Goal: Task Accomplishment & Management: Manage account settings

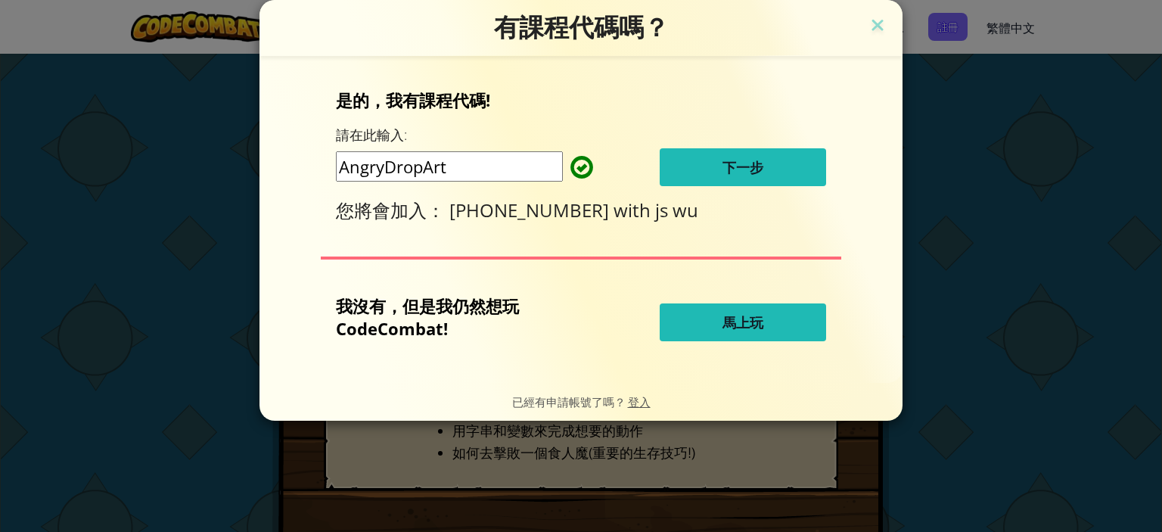
click at [802, 170] on button "下一步" at bounding box center [742, 167] width 166 height 38
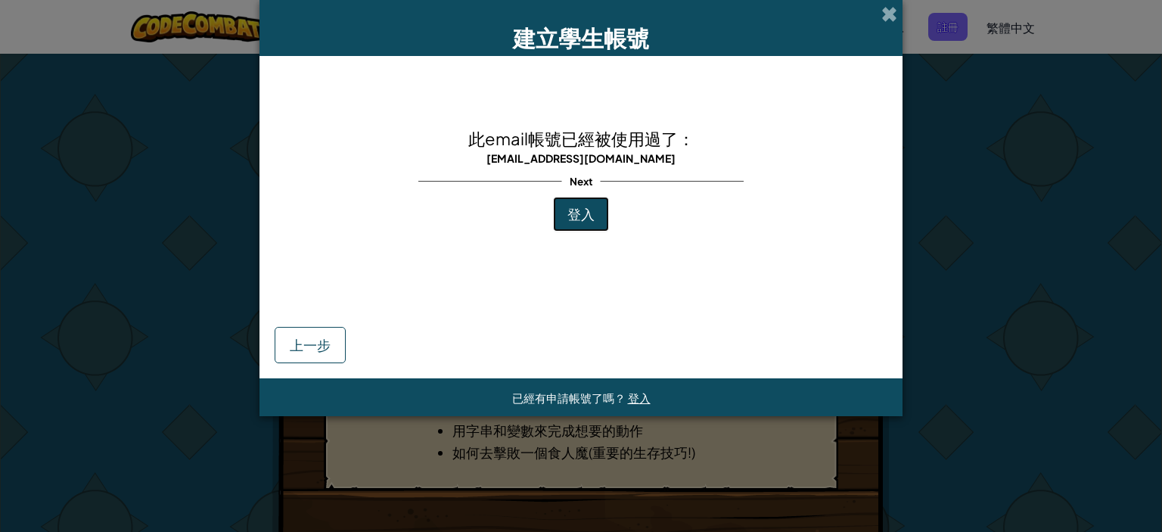
click at [578, 215] on span "登入" at bounding box center [580, 213] width 27 height 17
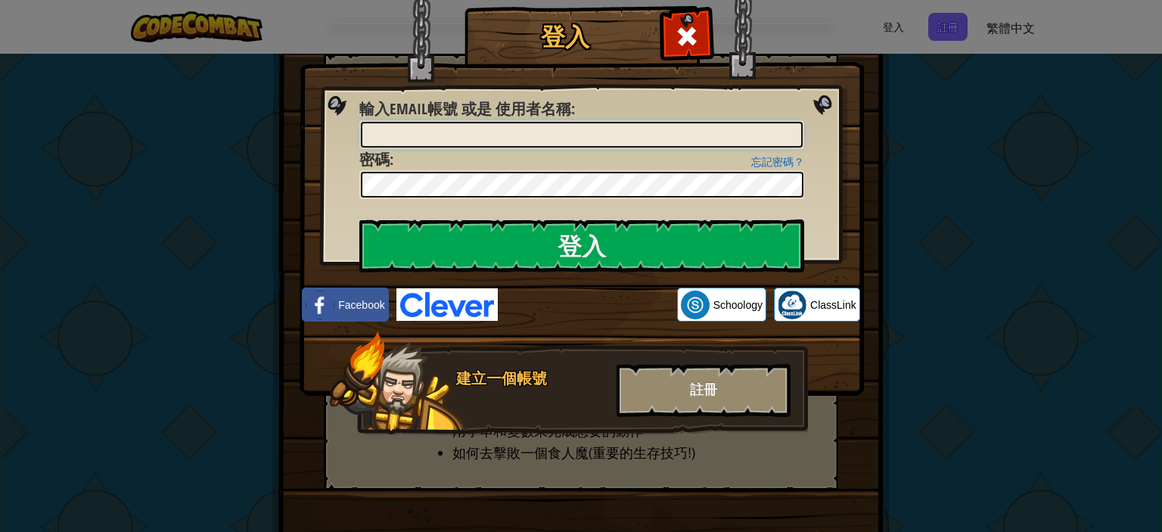
click at [644, 135] on input "輸入Email帳號 或是 使用者名稱 :" at bounding box center [582, 135] width 442 height 26
click at [643, 149] on div "忘記密碼？ 密碼 :" at bounding box center [581, 174] width 445 height 51
click at [569, 145] on input "輸入Email帳號 或是 使用者名稱 :" at bounding box center [582, 135] width 442 height 26
click at [420, 130] on input "輸入Email帳號 或是 使用者名稱 :" at bounding box center [582, 135] width 442 height 26
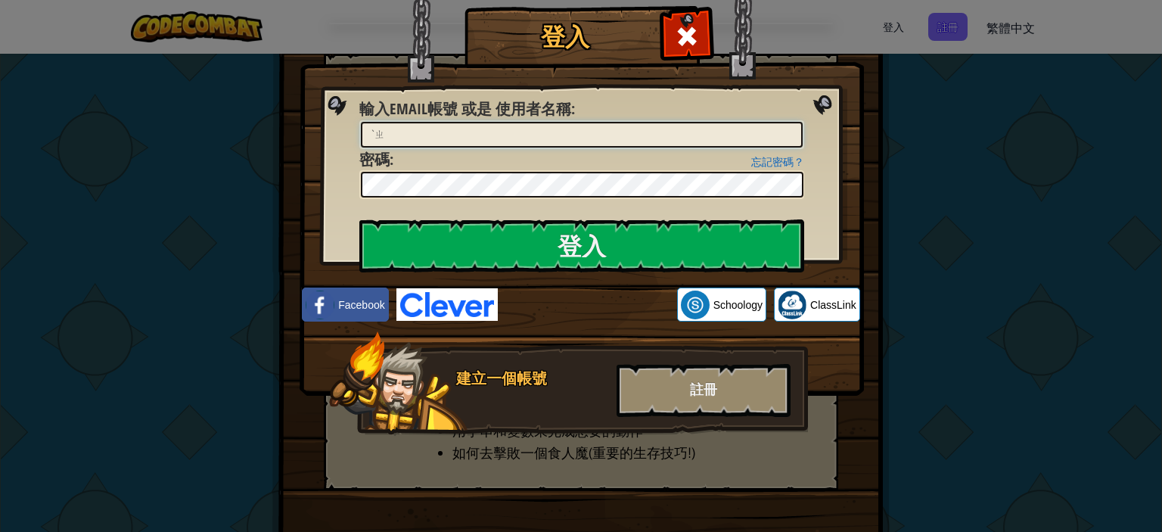
type input "ˋ"
type input "[EMAIL_ADDRESS][DOMAIN_NAME]"
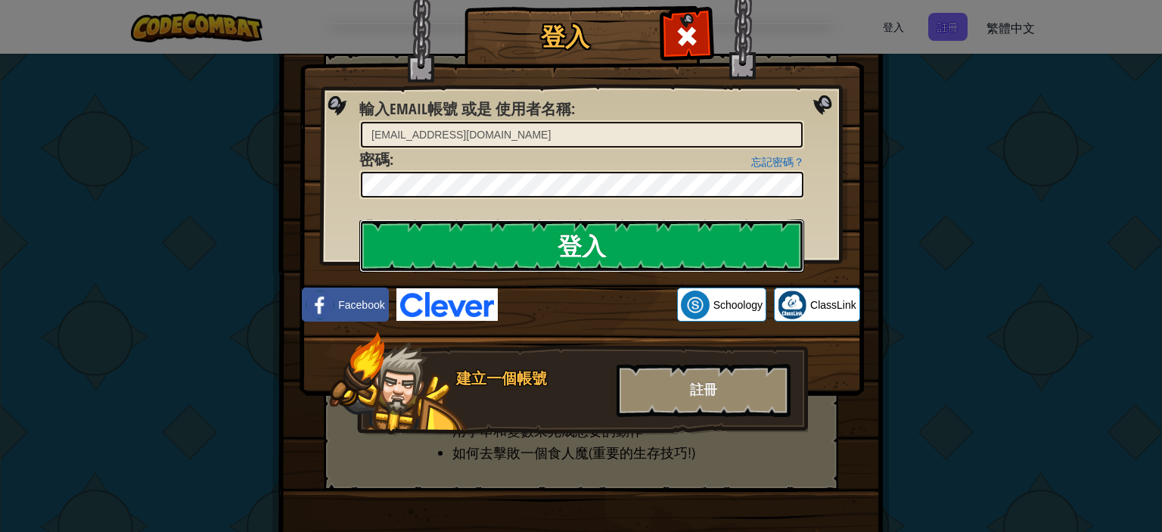
click at [701, 241] on input "登入" at bounding box center [581, 245] width 445 height 53
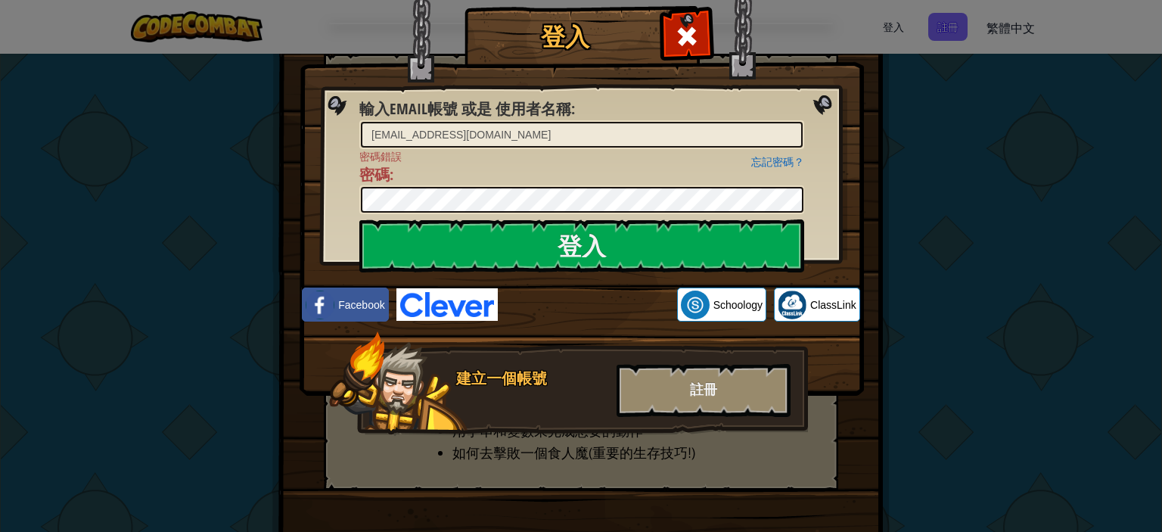
click at [435, 211] on div at bounding box center [581, 199] width 445 height 29
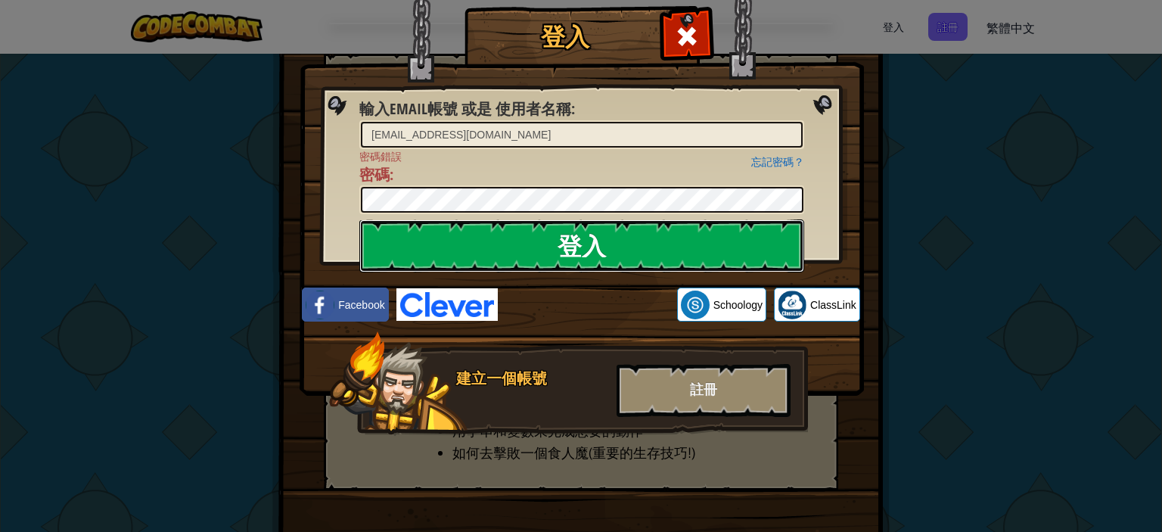
click at [470, 265] on input "登入" at bounding box center [581, 245] width 445 height 53
